Goal: Transaction & Acquisition: Purchase product/service

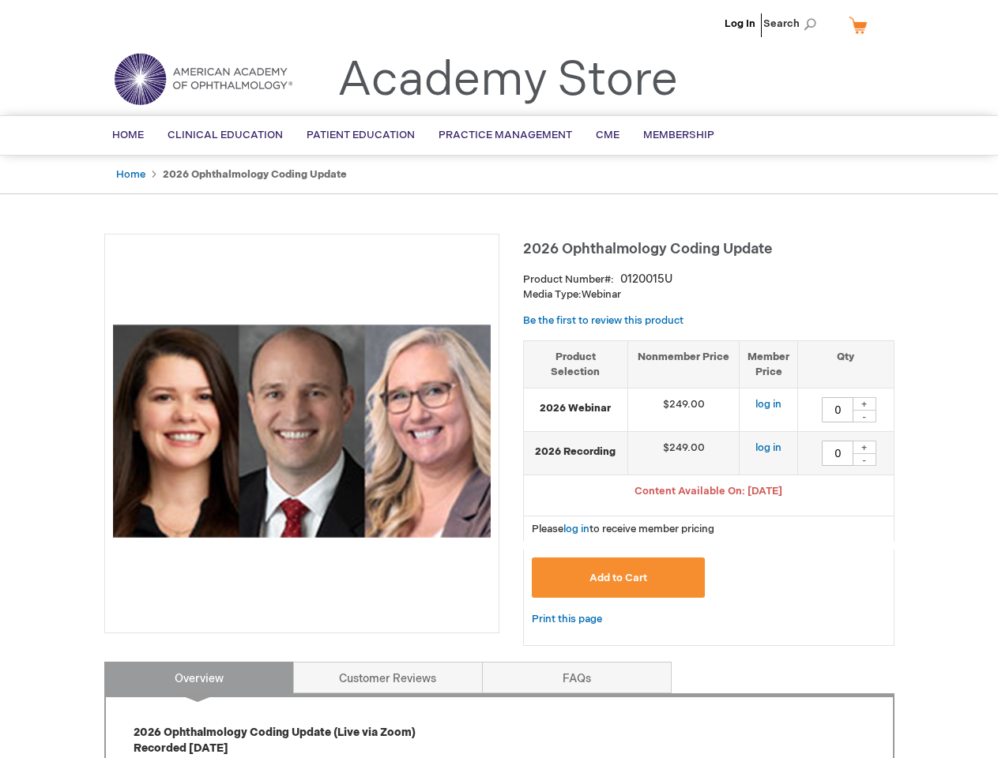
click at [499, 379] on div at bounding box center [301, 434] width 395 height 400
click at [794, 24] on span "Search" at bounding box center [793, 24] width 60 height 32
click at [709, 493] on span "Content Available On: [DATE]" at bounding box center [708, 491] width 148 height 13
click at [864, 404] on div "+" at bounding box center [864, 403] width 24 height 13
click at [864, 416] on div "-" at bounding box center [864, 416] width 24 height 13
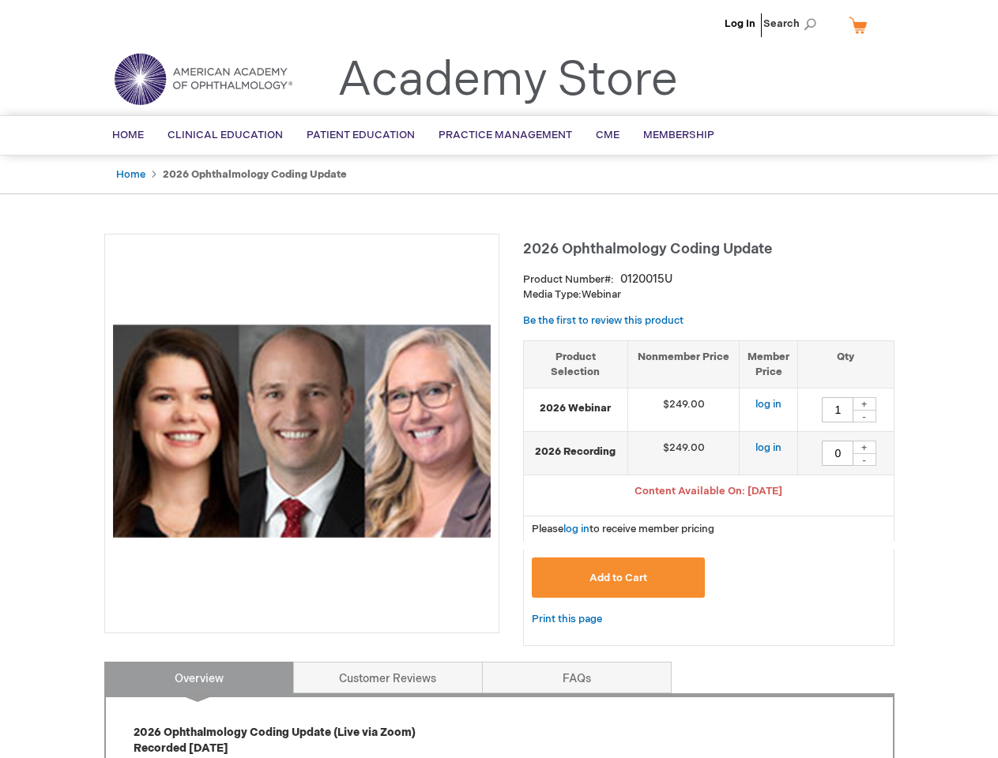
type input "0"
click at [864, 447] on div "+" at bounding box center [864, 447] width 24 height 13
click at [864, 460] on div "-" at bounding box center [864, 459] width 24 height 13
type input "0"
